Goal: Navigation & Orientation: Find specific page/section

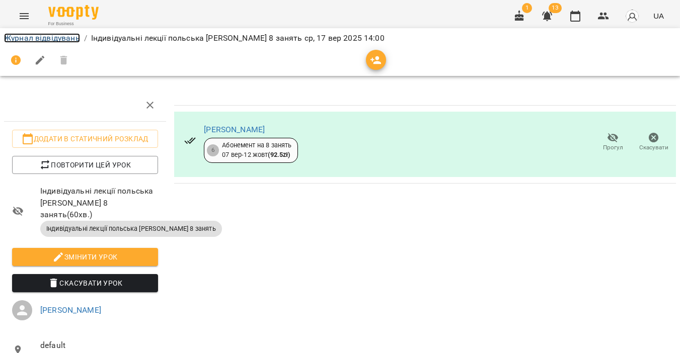
click at [42, 38] on link "Журнал відвідувань" at bounding box center [42, 38] width 76 height 10
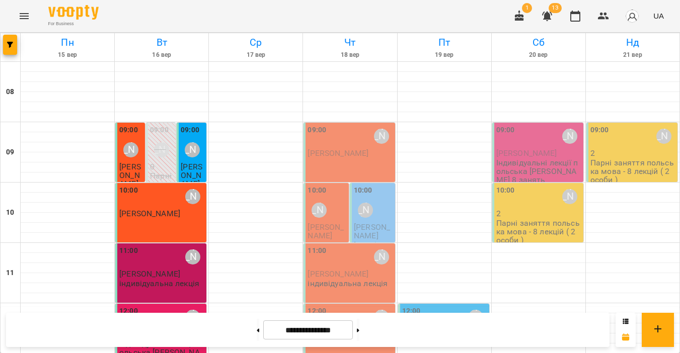
click at [22, 18] on icon "Menu" at bounding box center [24, 16] width 12 height 12
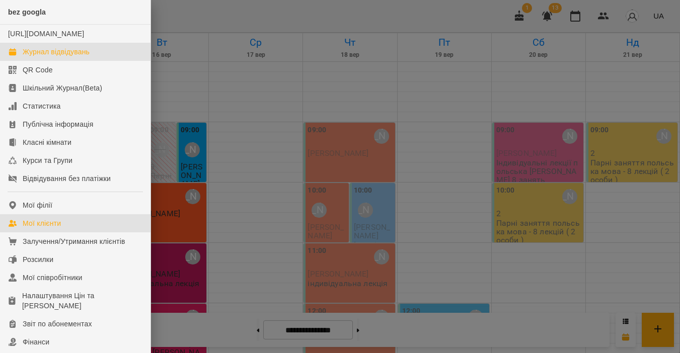
click at [39, 228] on div "Мої клієнти" at bounding box center [42, 223] width 38 height 10
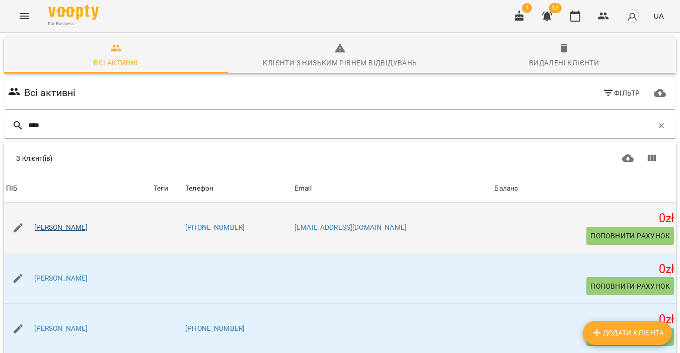
type input "****"
click at [75, 227] on link "[PERSON_NAME]" at bounding box center [61, 228] width 54 height 10
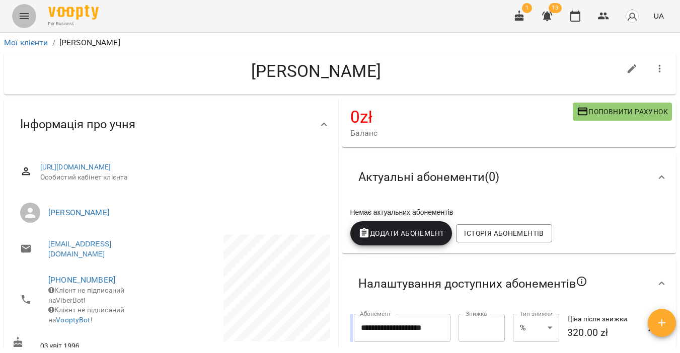
click at [19, 16] on icon "Menu" at bounding box center [24, 16] width 12 height 12
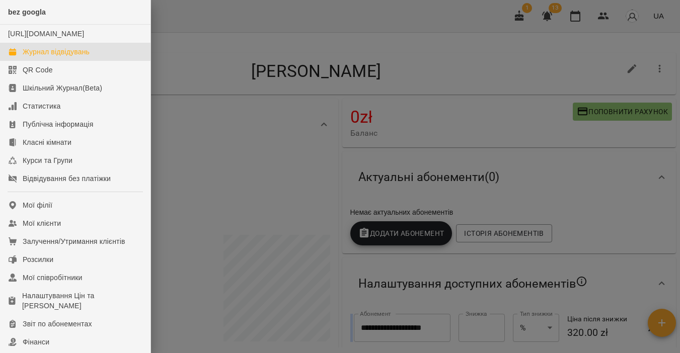
click at [46, 57] on div "Журнал відвідувань" at bounding box center [56, 52] width 67 height 10
